Goal: Task Accomplishment & Management: Use online tool/utility

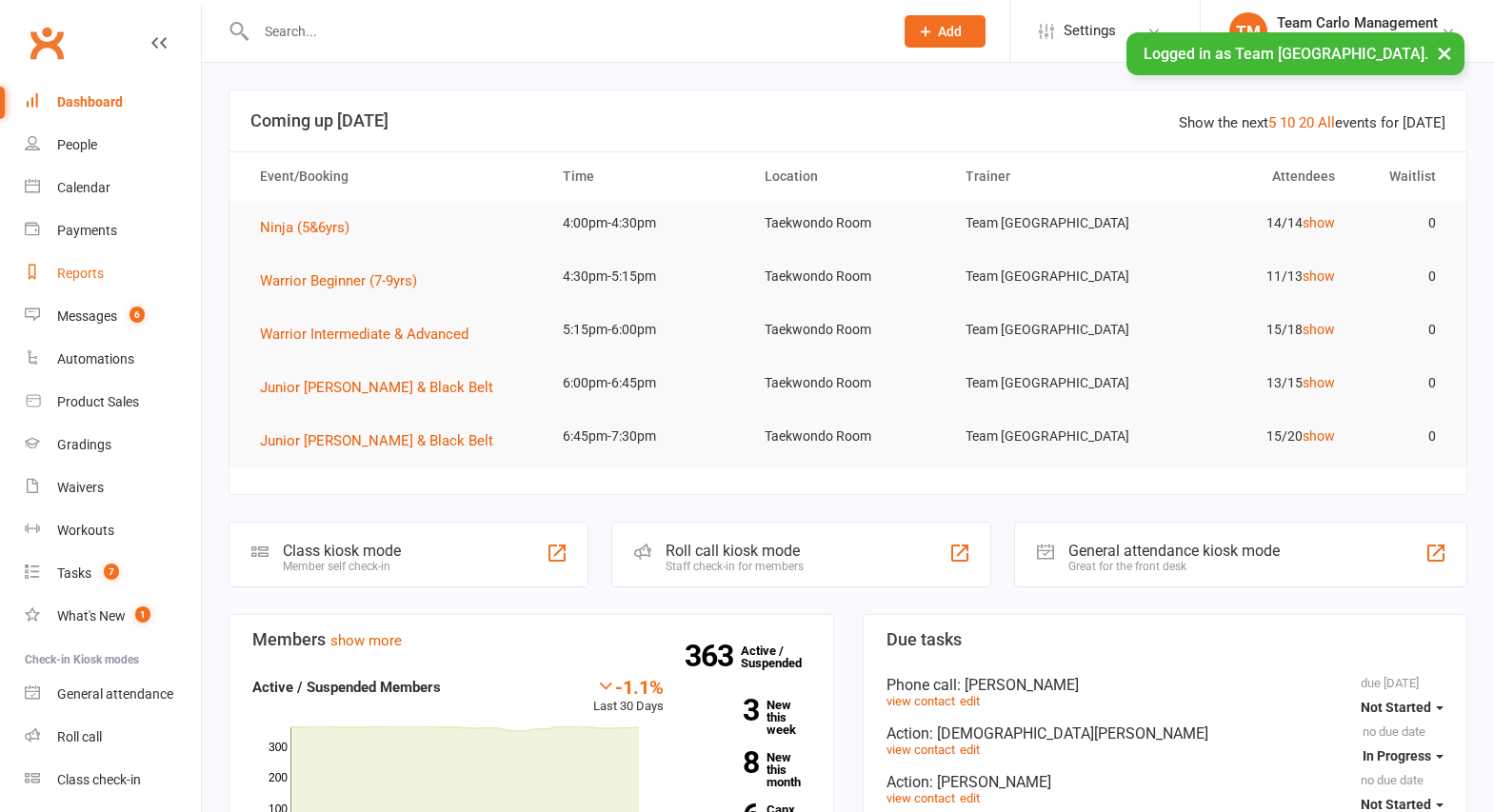
click at [80, 273] on div "Reports" at bounding box center [80, 273] width 47 height 15
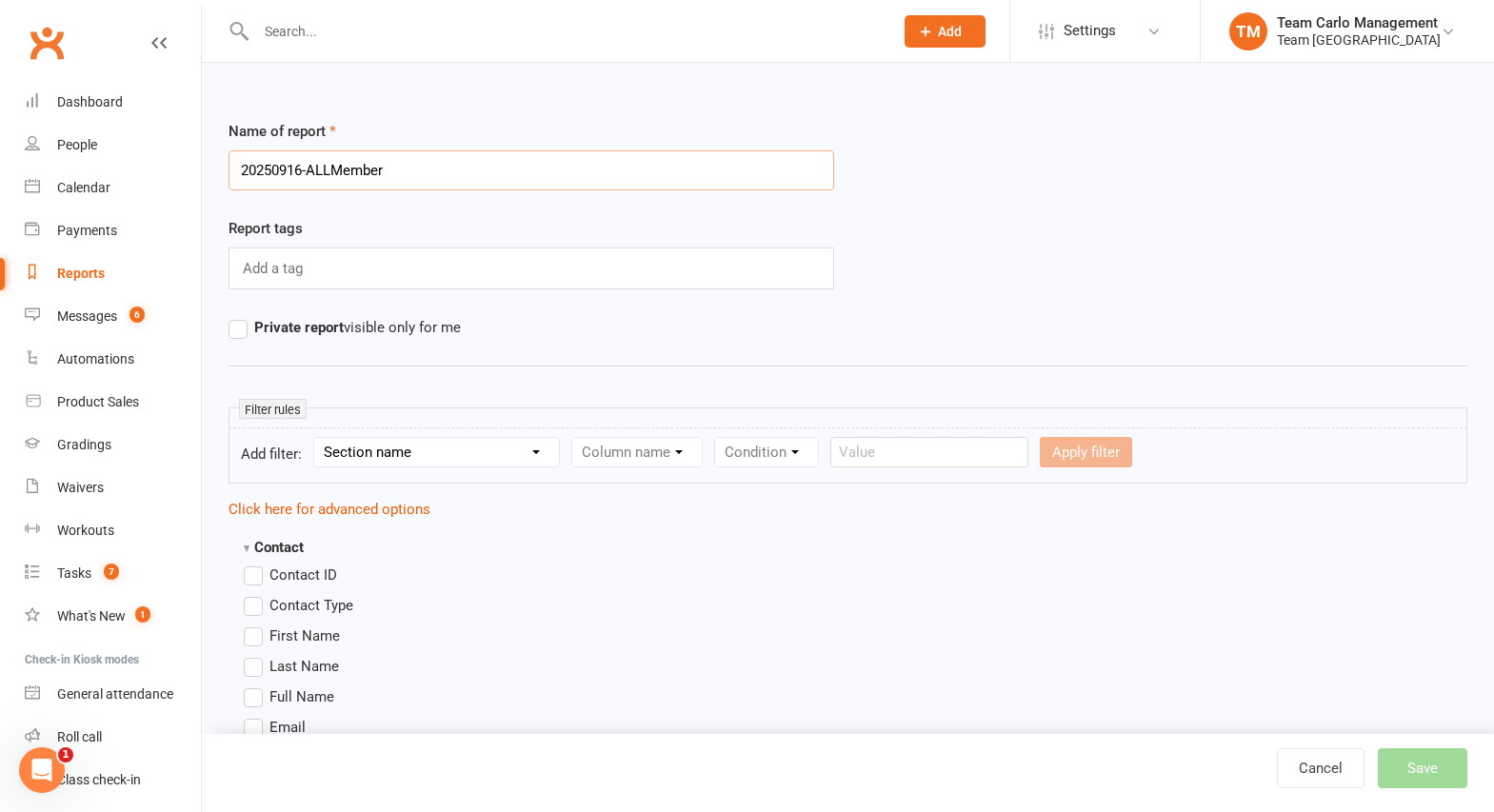
type input "20250916-ALLMembers"
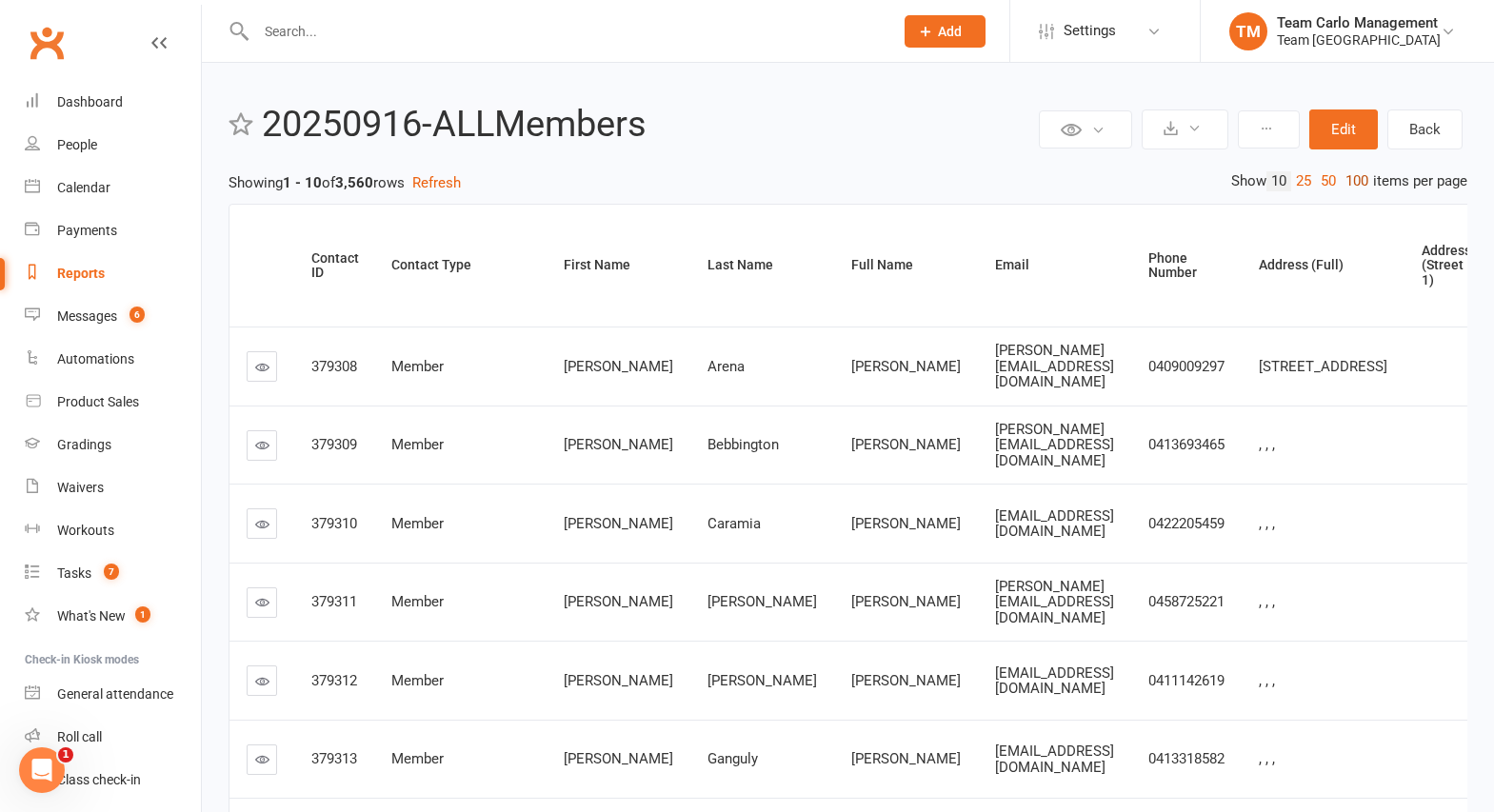
click at [1352, 181] on link "100" at bounding box center [1356, 181] width 32 height 20
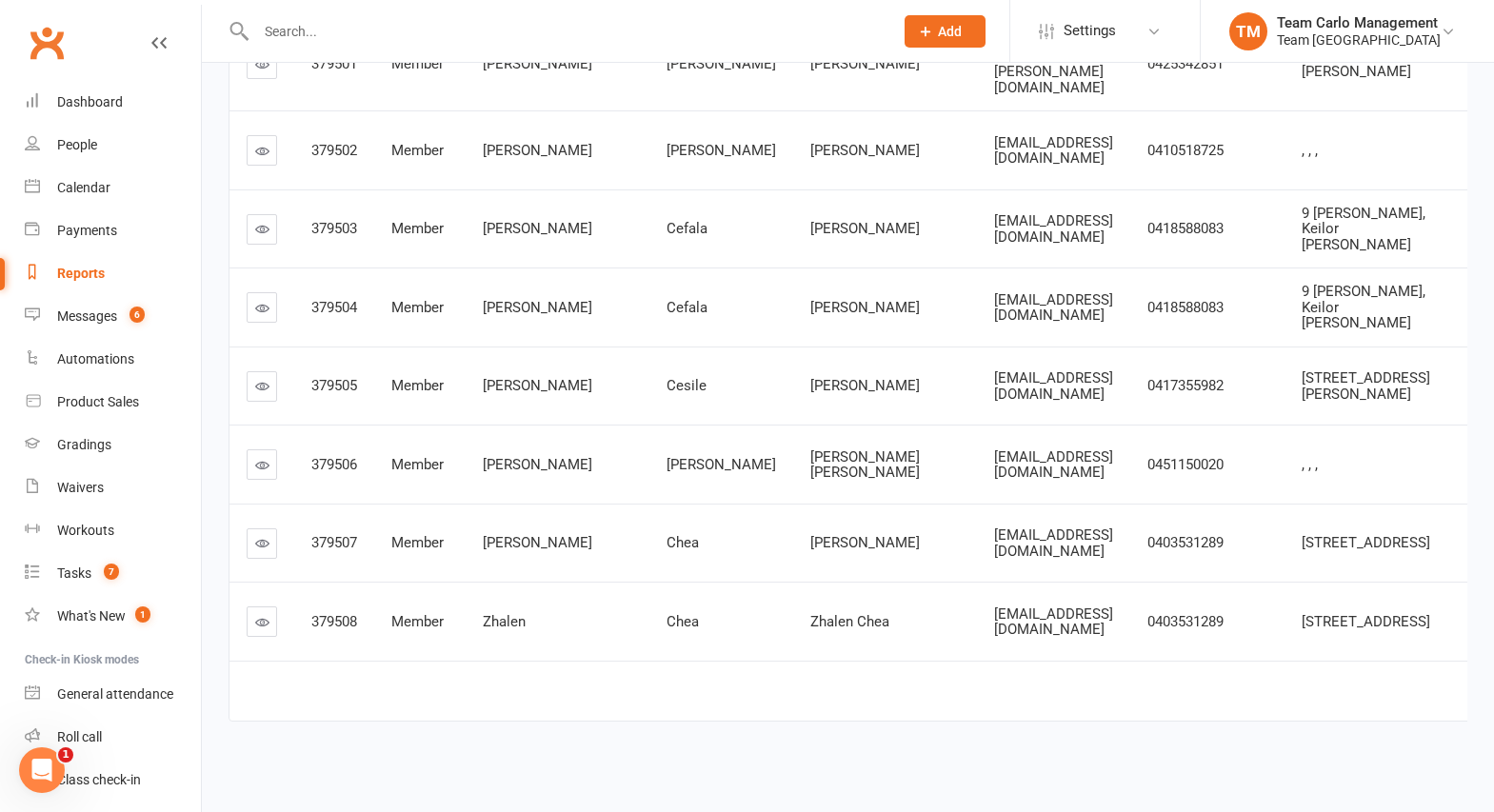
scroll to position [0, 4634]
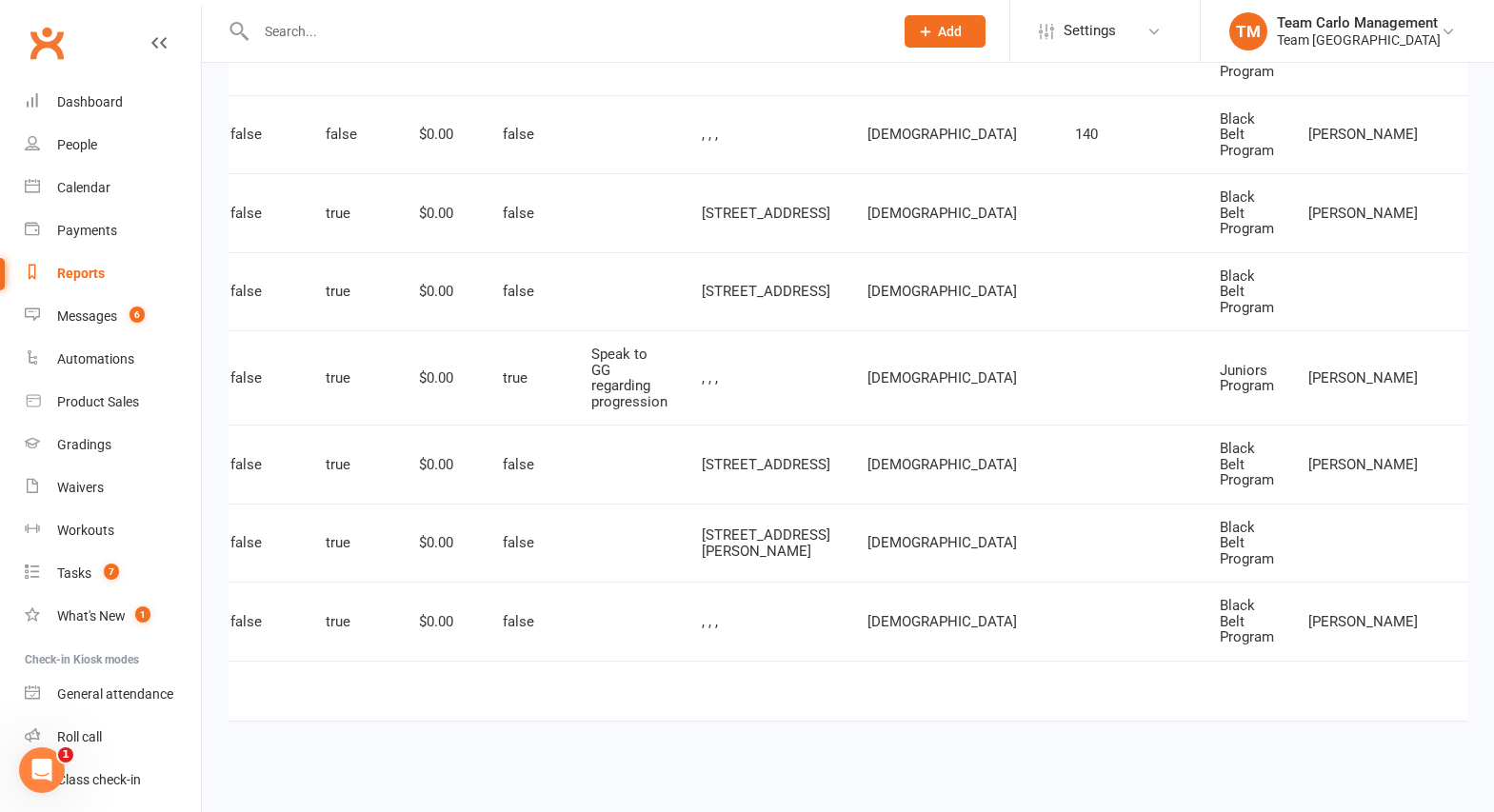
scroll to position [0, 4822]
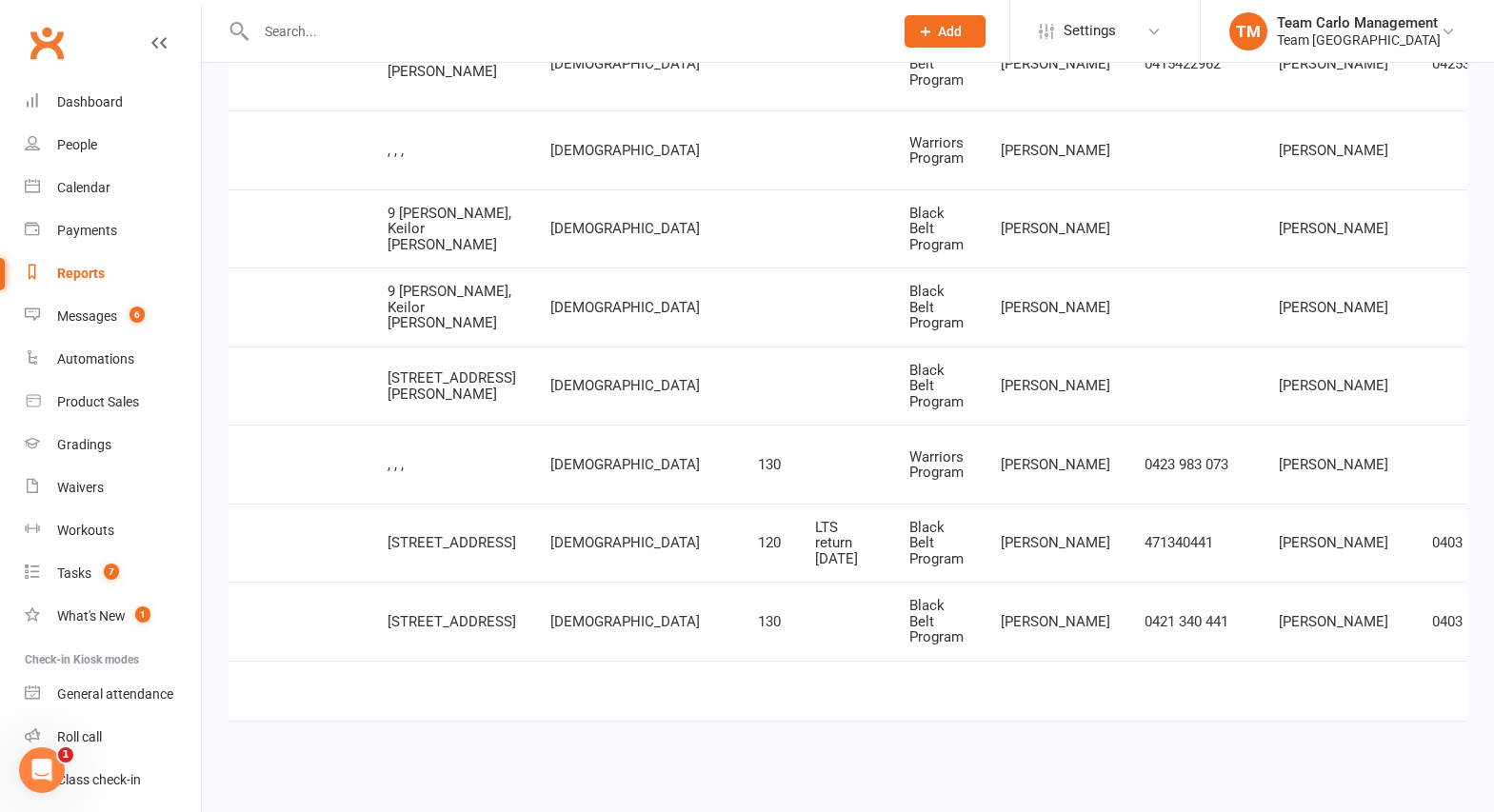
scroll to position [0, 4634]
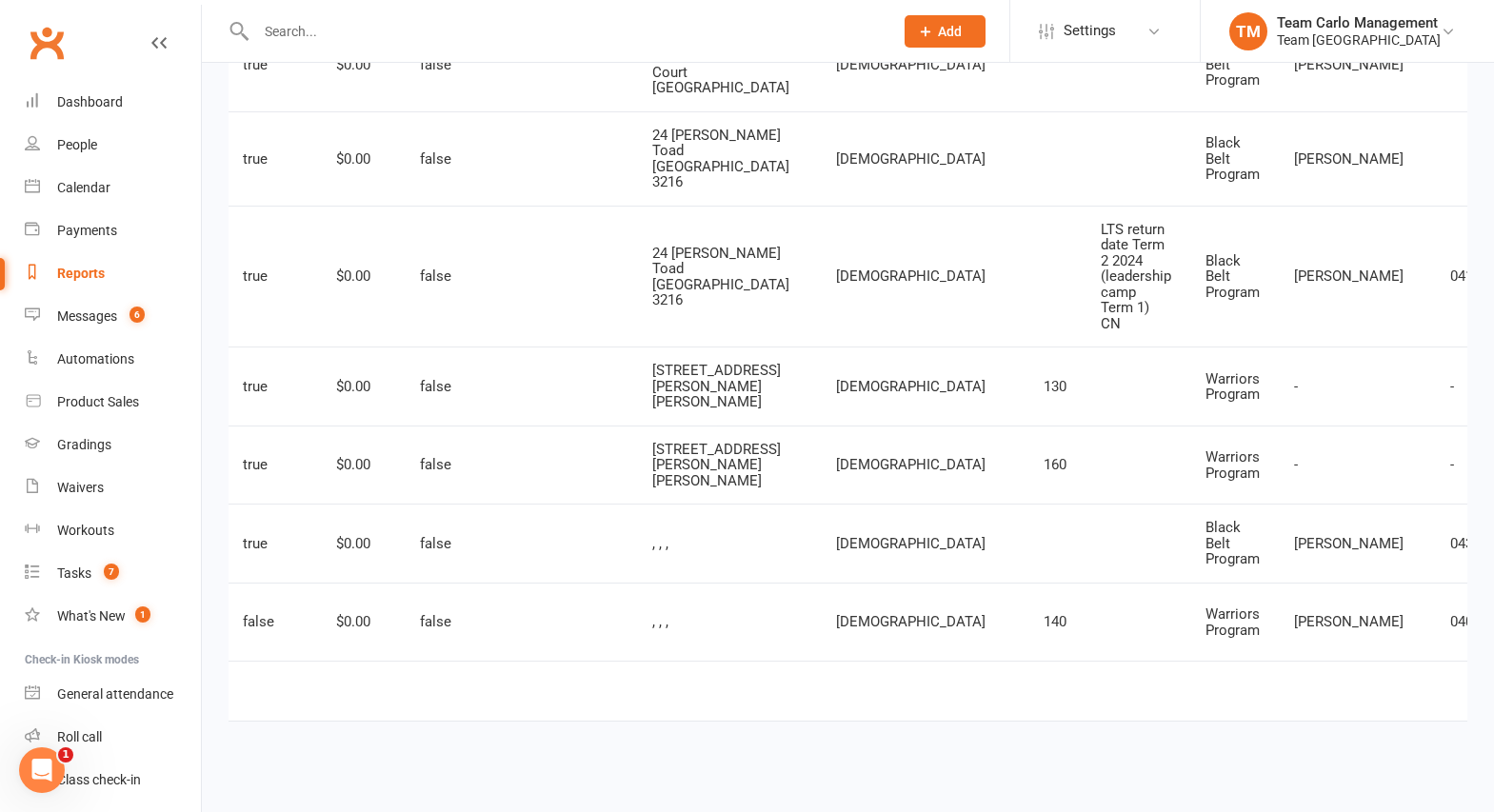
scroll to position [9748, 0]
